Goal: Transaction & Acquisition: Purchase product/service

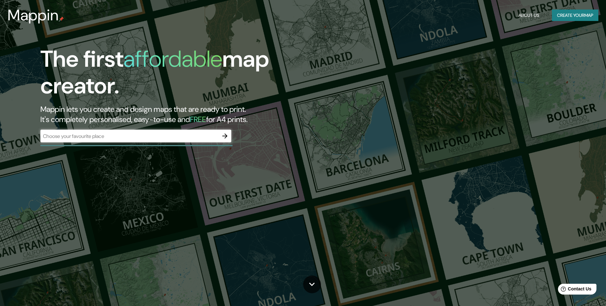
click at [171, 142] on div "​" at bounding box center [135, 137] width 191 height 14
click at [171, 139] on input "text" at bounding box center [129, 136] width 178 height 7
type input "Neiva, Huila"
click at [229, 135] on button "button" at bounding box center [225, 136] width 13 height 13
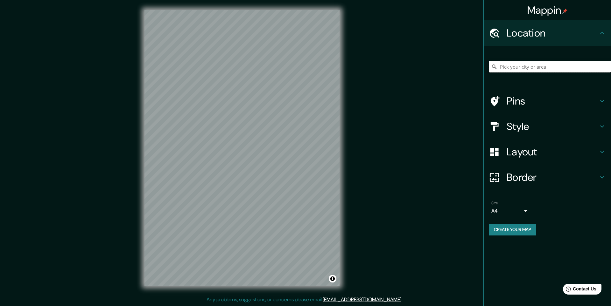
click at [543, 68] on input "Pick your city or area" at bounding box center [550, 66] width 122 height 11
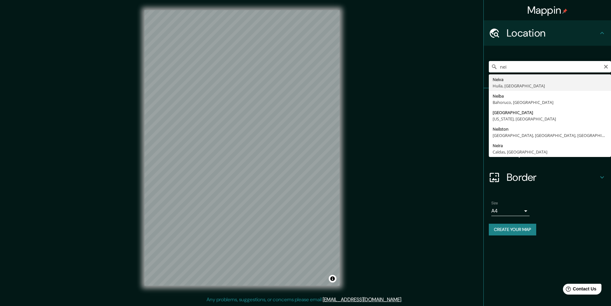
type input "Neiva, Huila, Colombia"
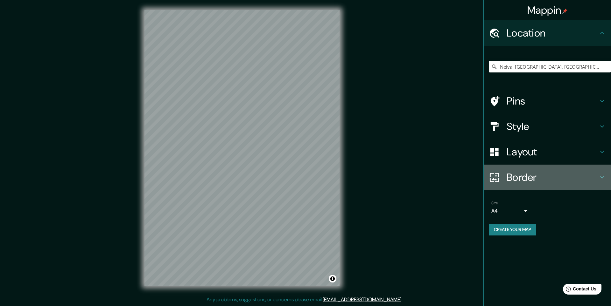
click at [537, 175] on h4 "Border" at bounding box center [552, 177] width 92 height 13
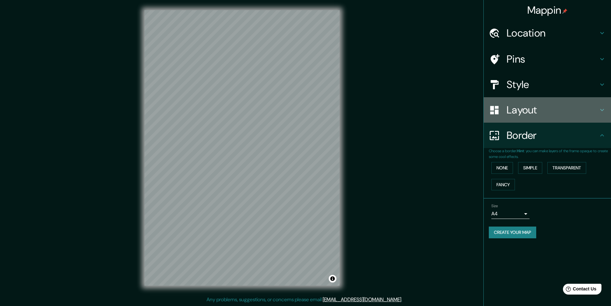
click at [523, 114] on h4 "Layout" at bounding box center [552, 110] width 92 height 13
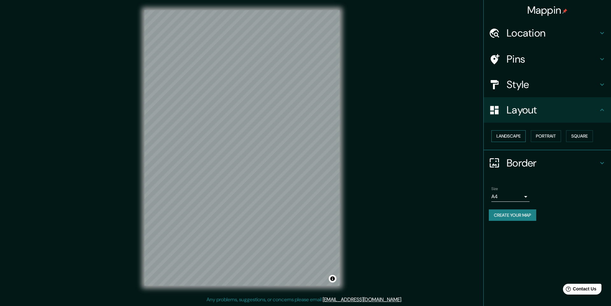
click at [518, 132] on button "Landscape" at bounding box center [508, 136] width 34 height 12
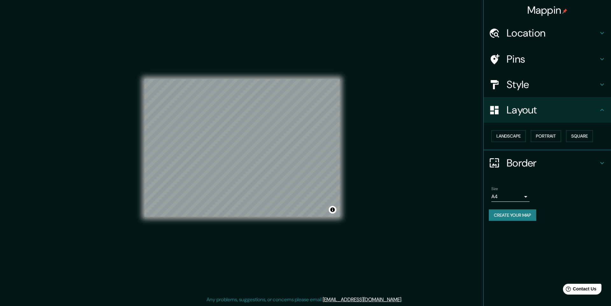
click at [549, 79] on h4 "Style" at bounding box center [552, 84] width 92 height 13
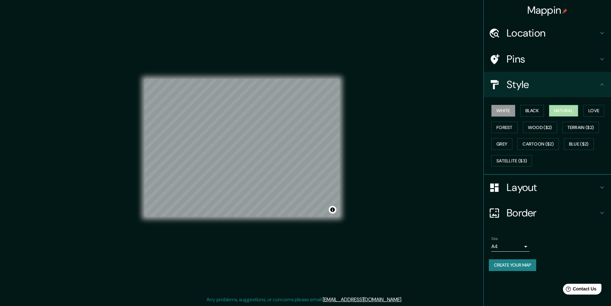
click at [561, 112] on button "Natural" at bounding box center [563, 111] width 29 height 12
click at [404, 172] on div "Mappin Location Neiva, Huila, Colombia Pins Style White Black Natural Love Fore…" at bounding box center [305, 153] width 611 height 306
click at [397, 164] on div "Mappin Location Neiva, Huila, Colombia Pins Style White Black Natural Love Fore…" at bounding box center [305, 153] width 611 height 306
click at [517, 269] on button "Create your map" at bounding box center [512, 266] width 47 height 12
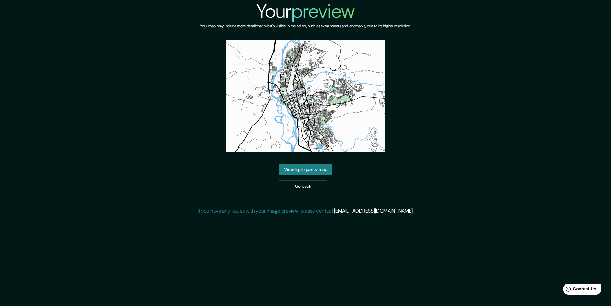
drag, startPoint x: 328, startPoint y: 168, endPoint x: 356, endPoint y: 183, distance: 31.7
click at [328, 168] on link "View high quality map" at bounding box center [305, 170] width 53 height 12
